Goal: Find specific page/section: Find specific page/section

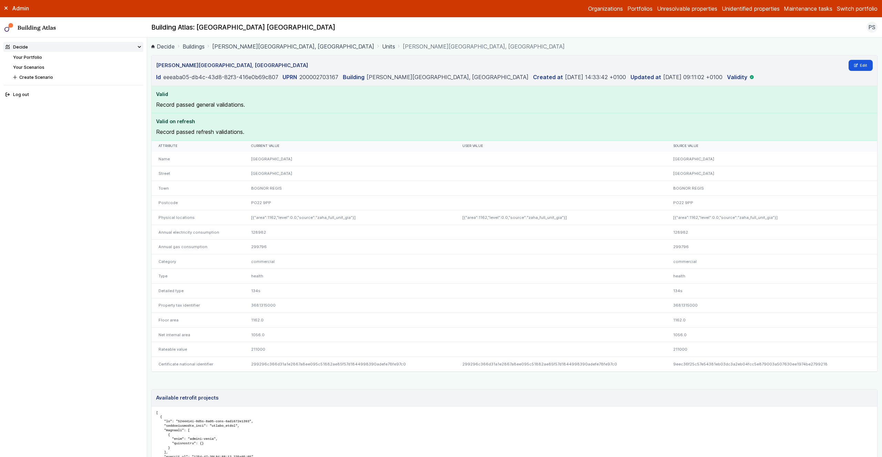
click at [44, 56] on li "Your Portfolio" at bounding box center [78, 57] width 130 height 7
click at [28, 57] on link "Your Portfolio" at bounding box center [27, 57] width 29 height 5
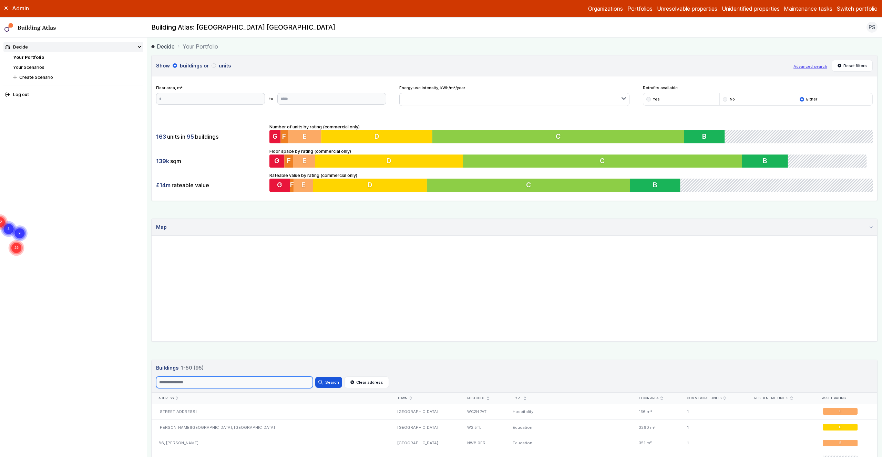
click at [170, 383] on input "Search" at bounding box center [234, 383] width 157 height 12
drag, startPoint x: 327, startPoint y: 384, endPoint x: 316, endPoint y: 384, distance: 11.4
click at [327, 384] on button "Search" at bounding box center [328, 382] width 27 height 11
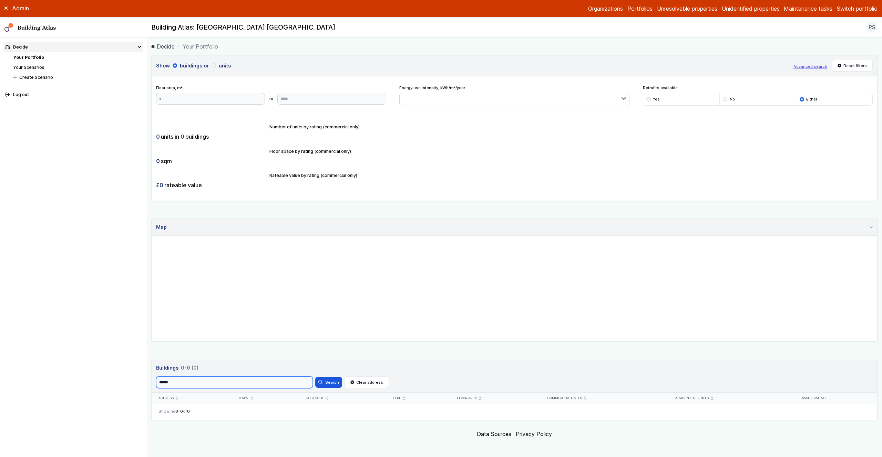
click at [164, 384] on input "******" at bounding box center [234, 383] width 157 height 12
type input "*****"
click at [331, 382] on button "Search" at bounding box center [328, 382] width 27 height 11
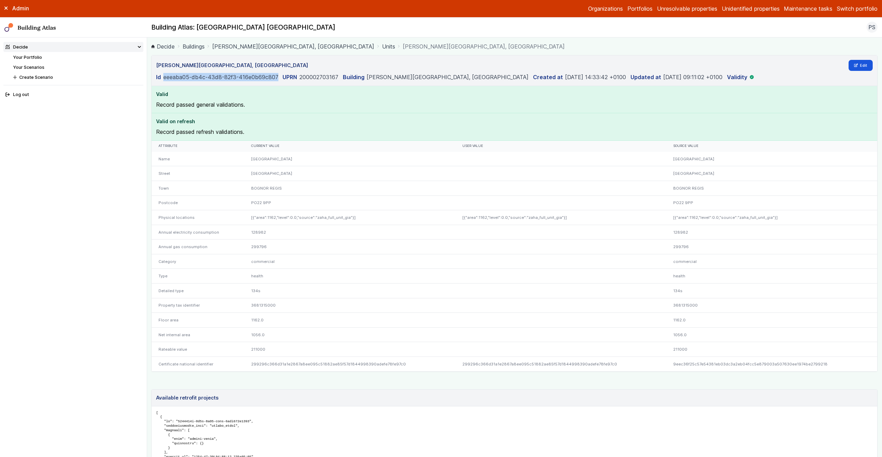
drag, startPoint x: 164, startPoint y: 79, endPoint x: 277, endPoint y: 77, distance: 113.0
click at [277, 77] on dd "eeeaba05-db4c-43d8-82f3-416e0b69c807" at bounding box center [220, 77] width 115 height 8
copy dd "eeeaba05-db4c-43d8-82f3-416e0b69c807"
click at [34, 58] on link "Your Portfolio" at bounding box center [27, 57] width 29 height 5
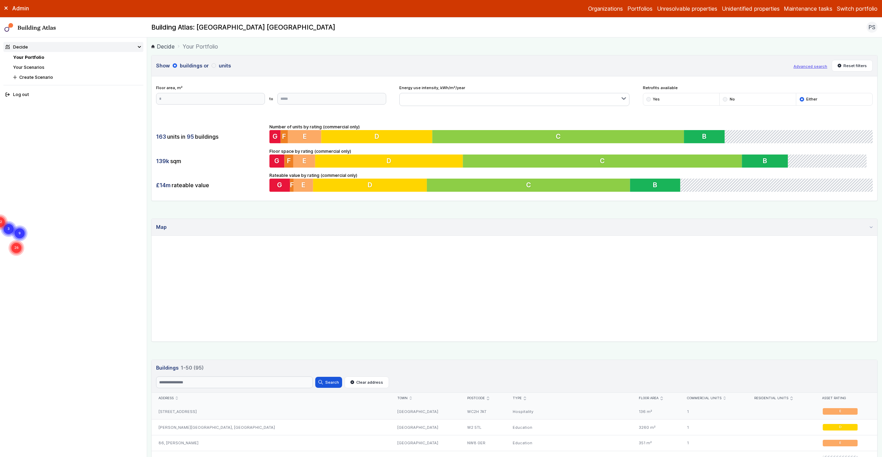
click at [185, 413] on div "[STREET_ADDRESS]" at bounding box center [271, 411] width 239 height 15
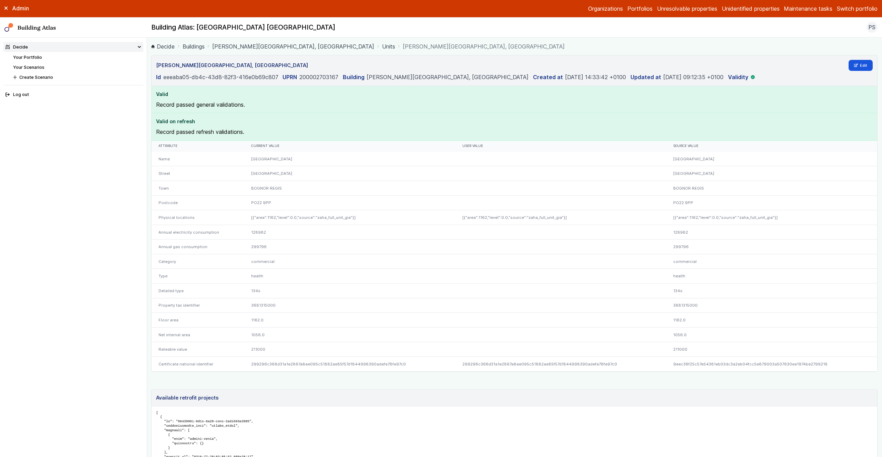
click at [313, 77] on dd "200002703167" at bounding box center [318, 77] width 39 height 8
copy dd "200002703167"
